Goal: Communication & Community: Answer question/provide support

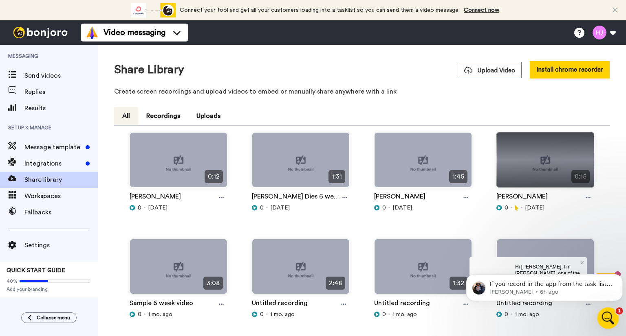
click at [606, 314] on icon "Open Intercom Messenger" at bounding box center [607, 317] width 6 height 7
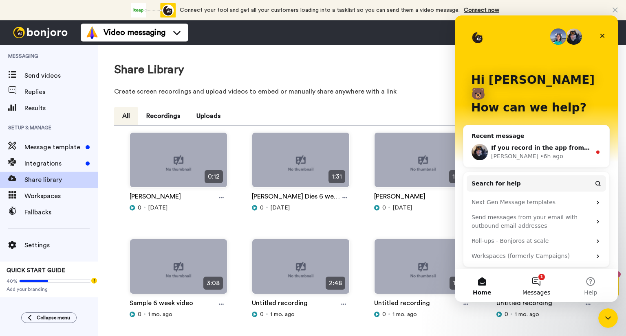
click at [533, 280] on button "1 Messages" at bounding box center [536, 286] width 54 height 33
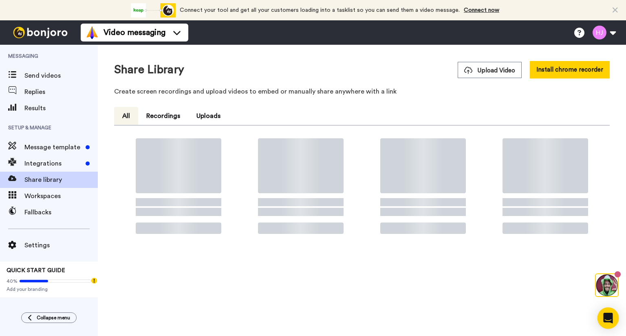
click at [604, 316] on icon "Open Intercom Messenger" at bounding box center [607, 318] width 11 height 11
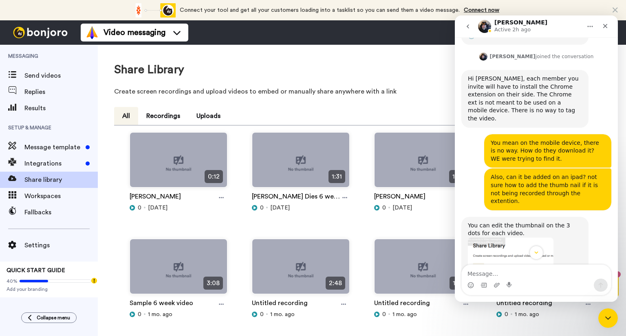
scroll to position [342, 0]
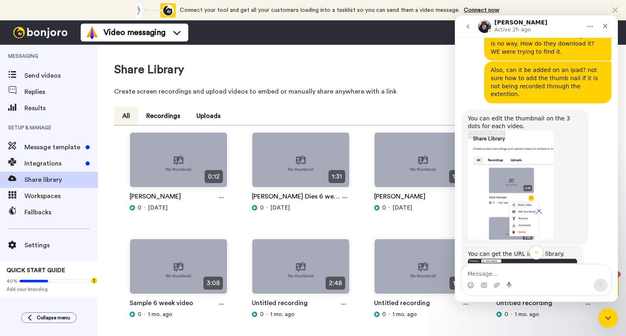
click at [495, 272] on textarea "Message…" at bounding box center [535, 272] width 149 height 14
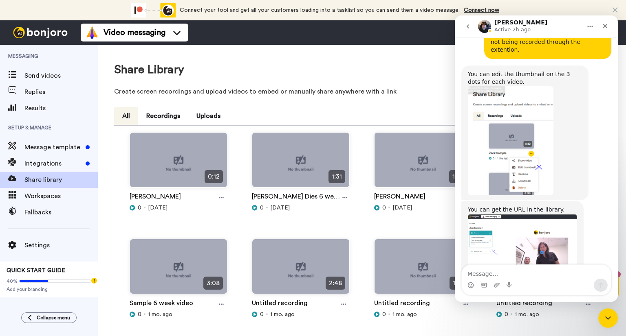
scroll to position [383, 0]
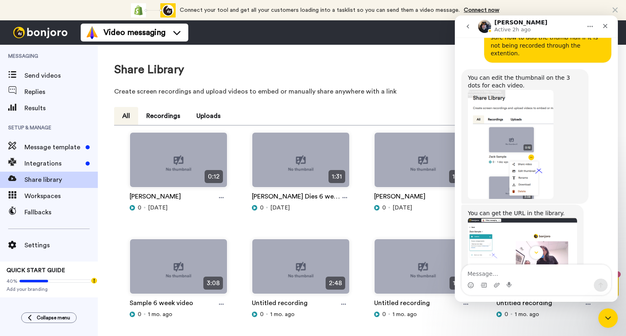
click at [483, 273] on textarea "Message…" at bounding box center [535, 272] width 149 height 14
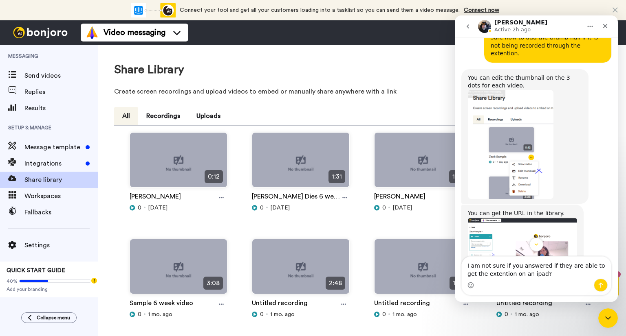
type textarea "I am not sure if you answered if they are able to get the extention on an ipad?"
click at [600, 285] on icon "Send a message…" at bounding box center [600, 285] width 4 height 5
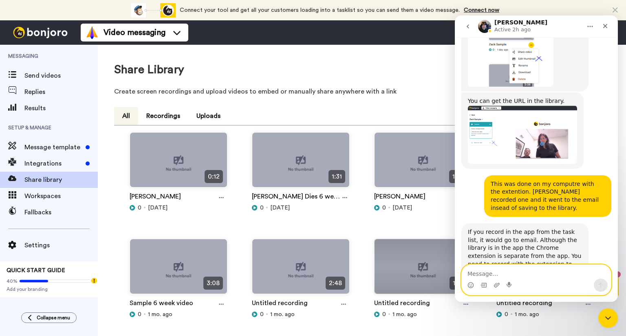
scroll to position [497, 0]
